Goal: Check status

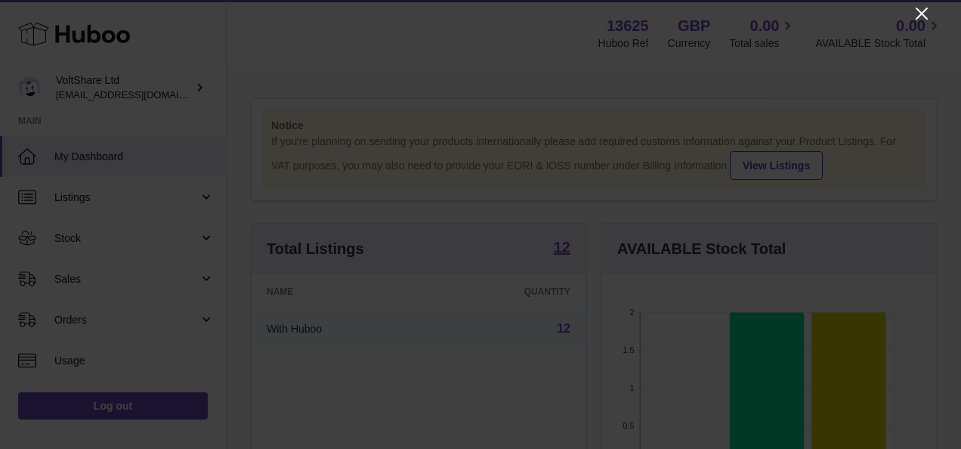
click at [918, 12] on icon "Close" at bounding box center [922, 14] width 18 height 18
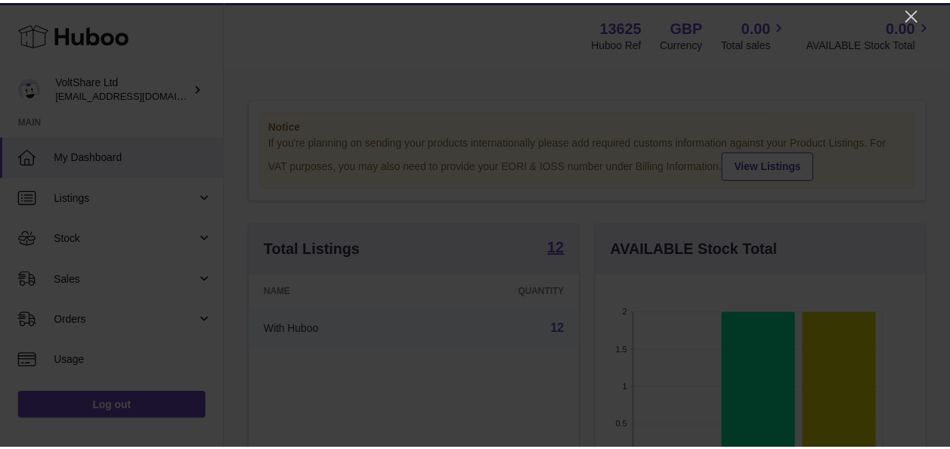
scroll to position [755550, 755456]
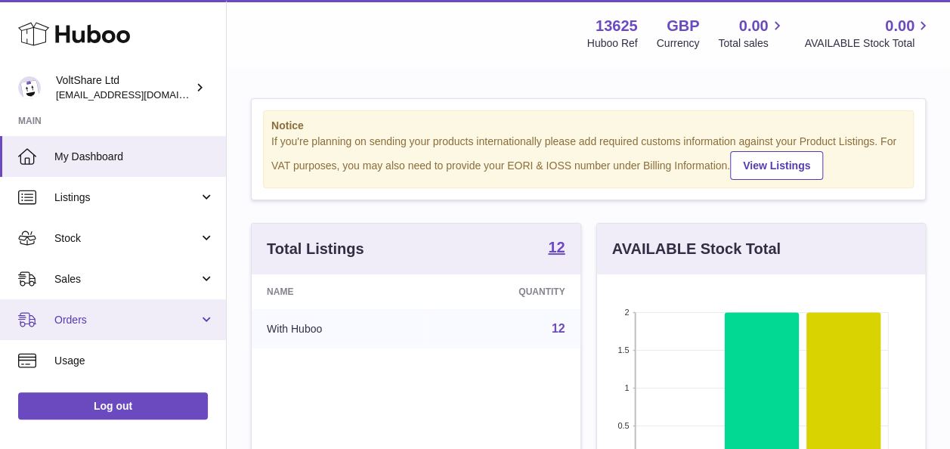
click at [76, 318] on span "Orders" at bounding box center [126, 320] width 144 height 14
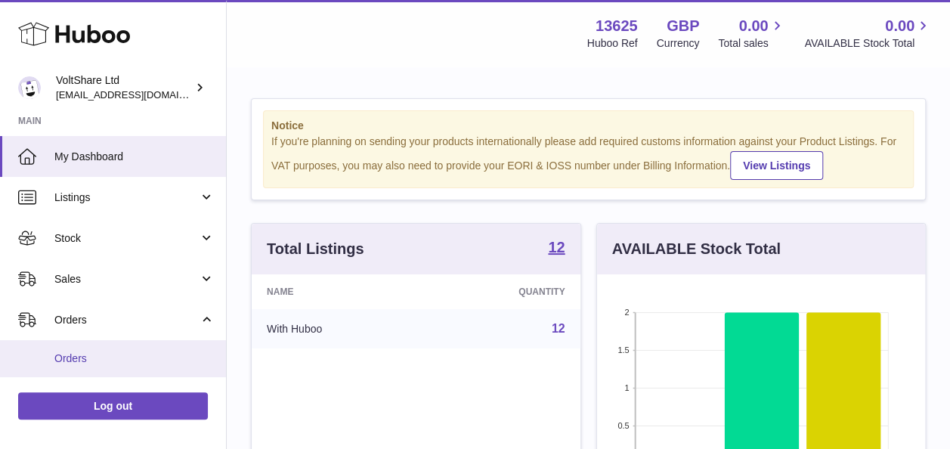
click at [79, 352] on span "Orders" at bounding box center [134, 358] width 160 height 14
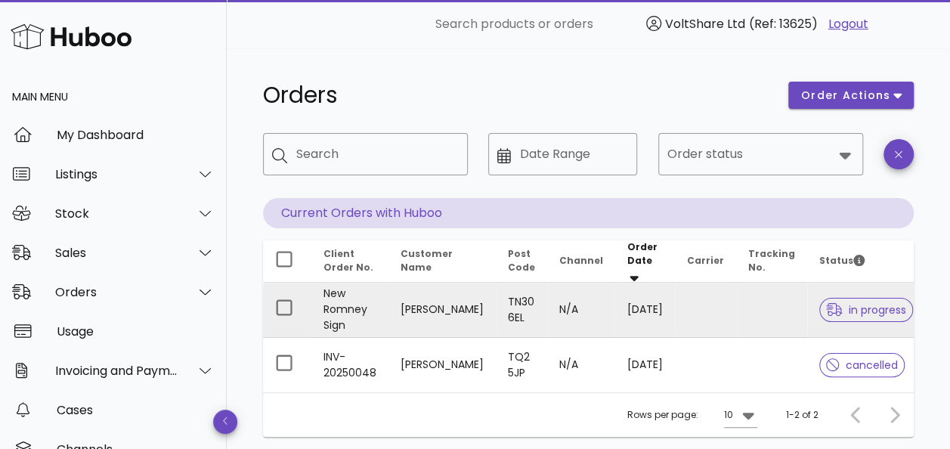
click at [547, 305] on td "N/A" at bounding box center [581, 310] width 68 height 55
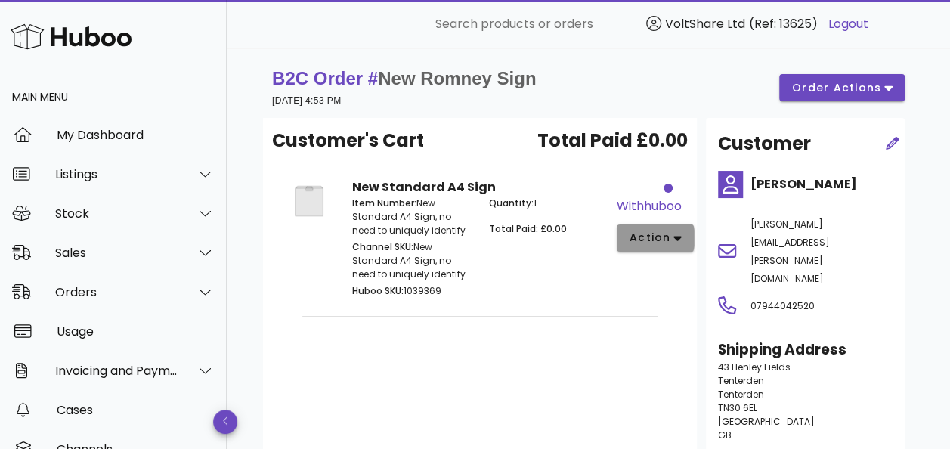
click at [677, 240] on icon "button" at bounding box center [677, 238] width 8 height 5
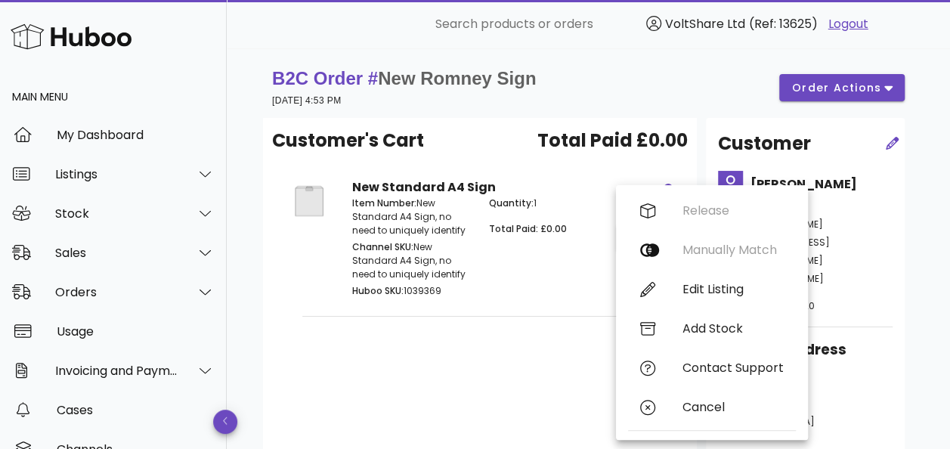
click at [547, 258] on div "Quantity: 1 Total Paid: £0.00" at bounding box center [548, 248] width 137 height 122
